Goal: Obtain resource: Download file/media

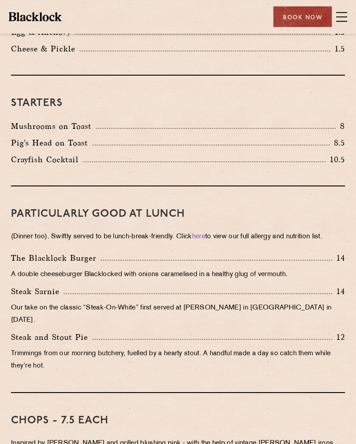
scroll to position [372, 0]
click at [340, 13] on span at bounding box center [341, 17] width 11 height 13
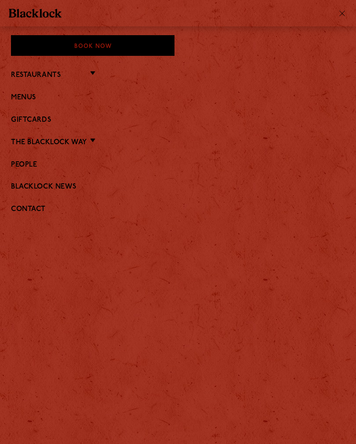
click at [28, 95] on link "Menus" at bounding box center [178, 98] width 334 height 8
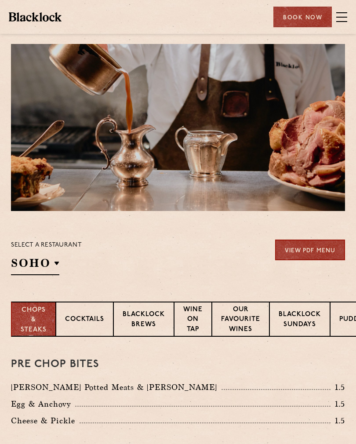
click at [0, 0] on li "Canary Wharf" at bounding box center [0, 0] width 0 height 0
click at [0, 0] on p "Canary Wharf" at bounding box center [0, 0] width 0 height 0
click at [171, 250] on div "Select a restaurant Canary Wharf Soho Birmingham City Shoreditch Covent Garden …" at bounding box center [178, 258] width 334 height 36
click at [307, 248] on link "View PDF Menu" at bounding box center [310, 250] width 70 height 21
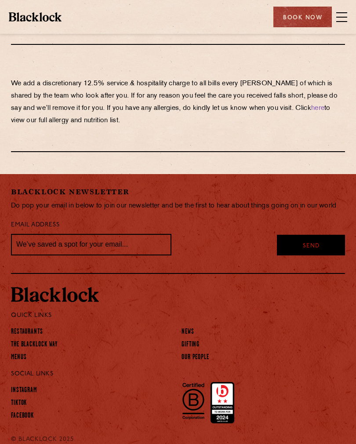
scroll to position [1890, 0]
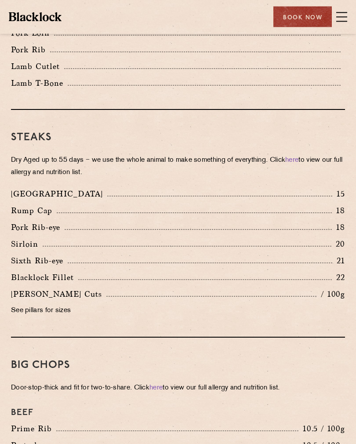
scroll to position [816, 0]
